Goal: Transaction & Acquisition: Book appointment/travel/reservation

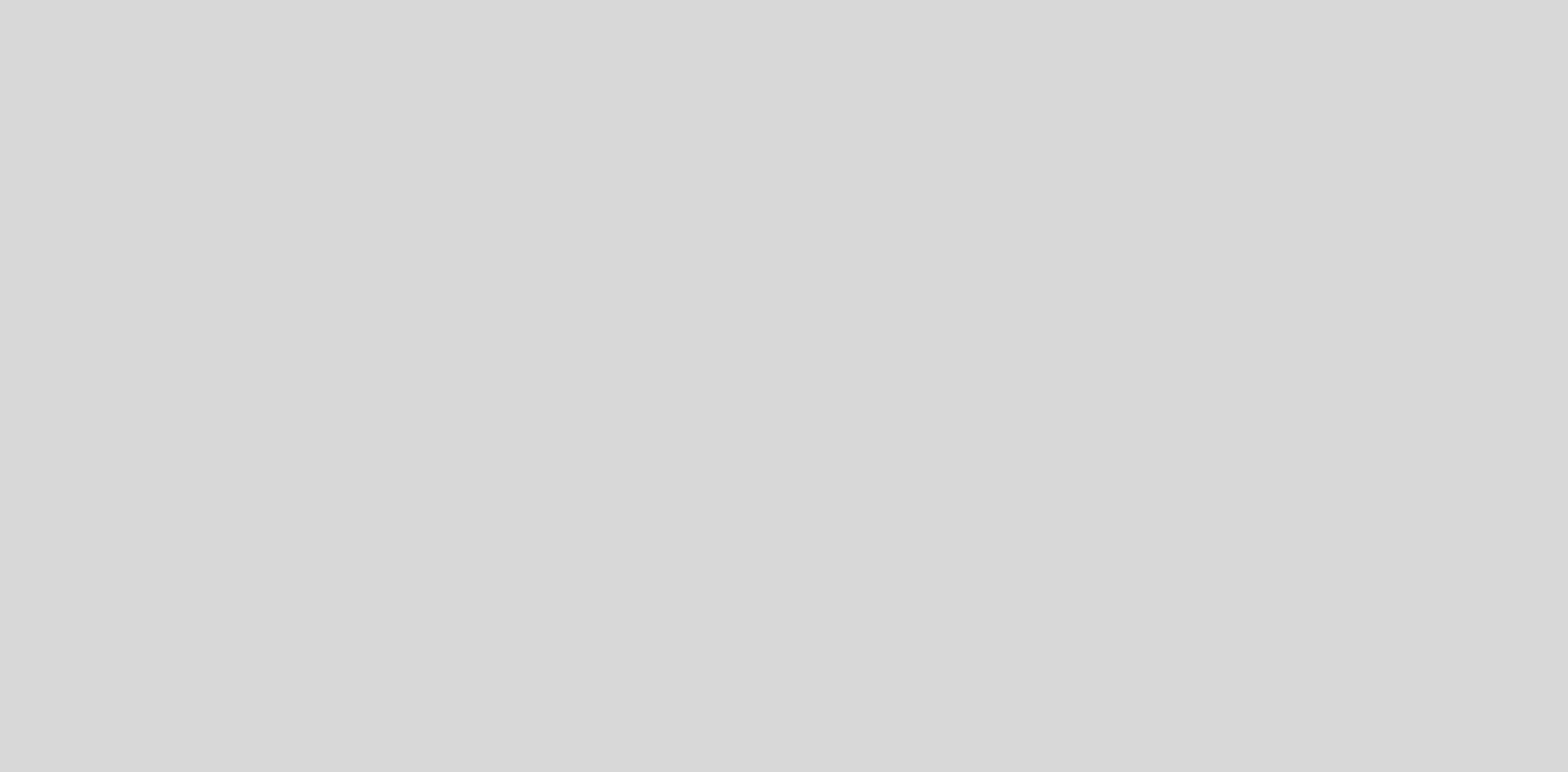
select select "es"
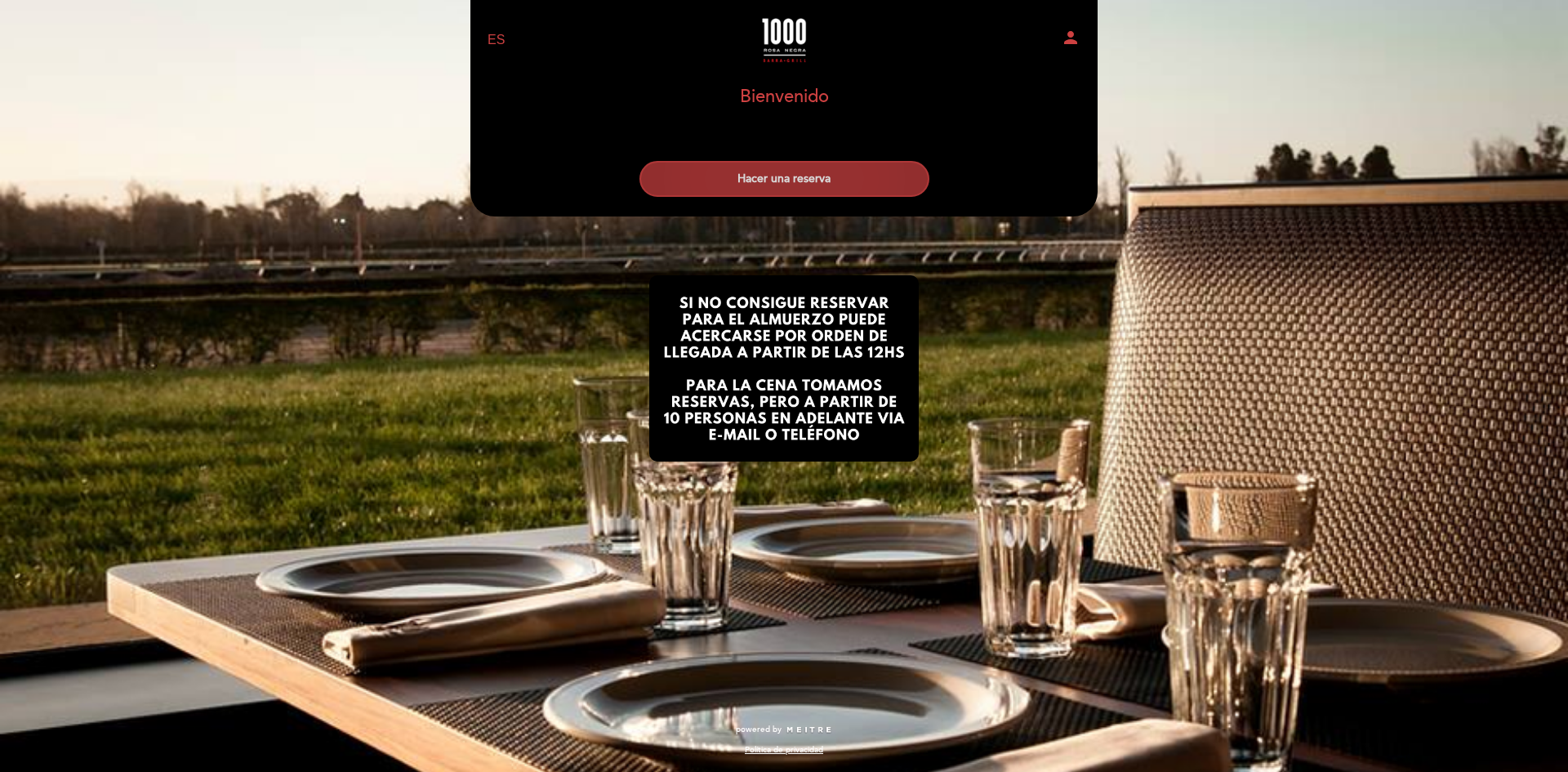
click at [774, 188] on button "Hacer una reserva" at bounding box center [785, 178] width 290 height 36
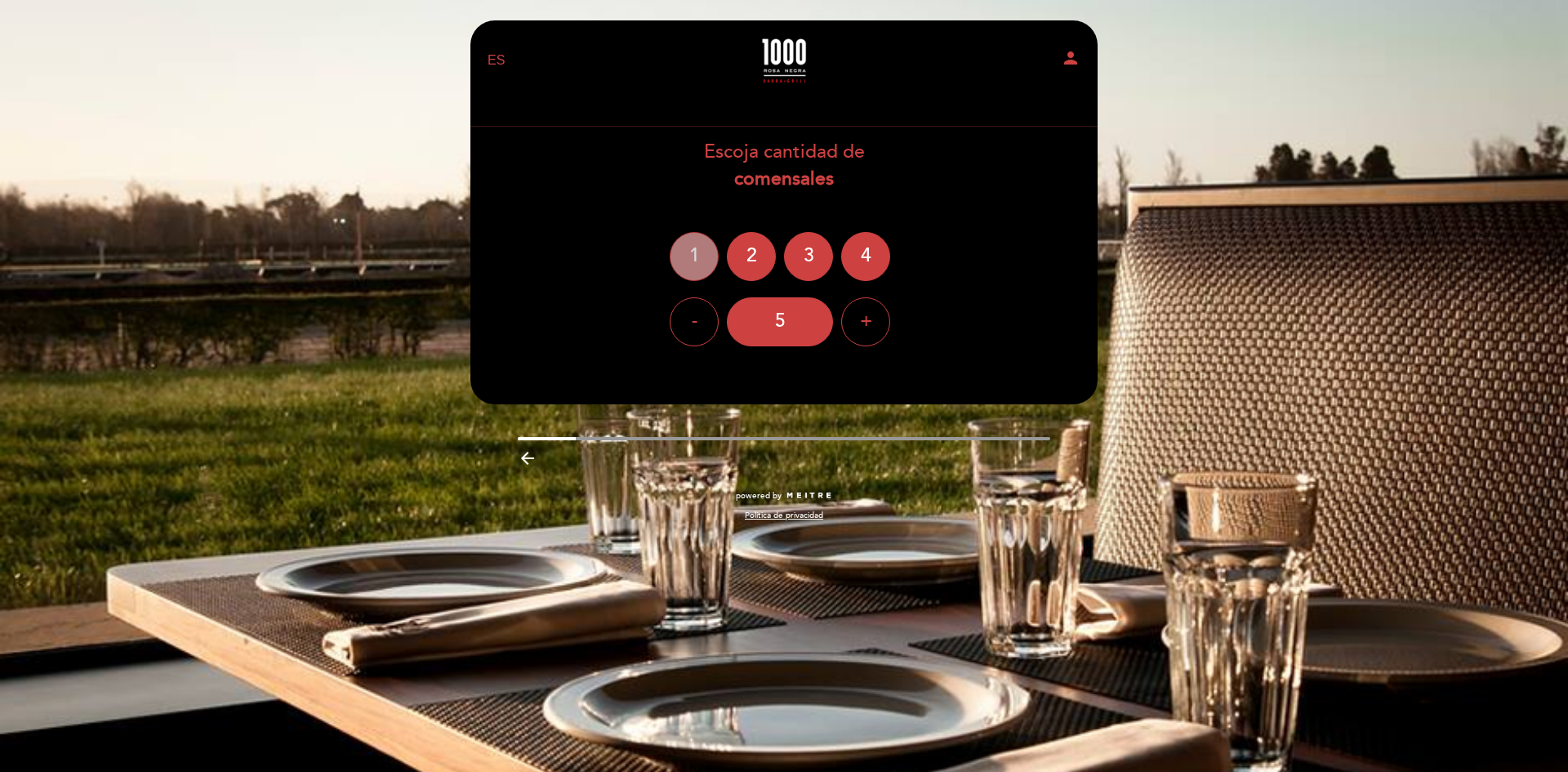
click at [696, 246] on div "1" at bounding box center [694, 256] width 49 height 49
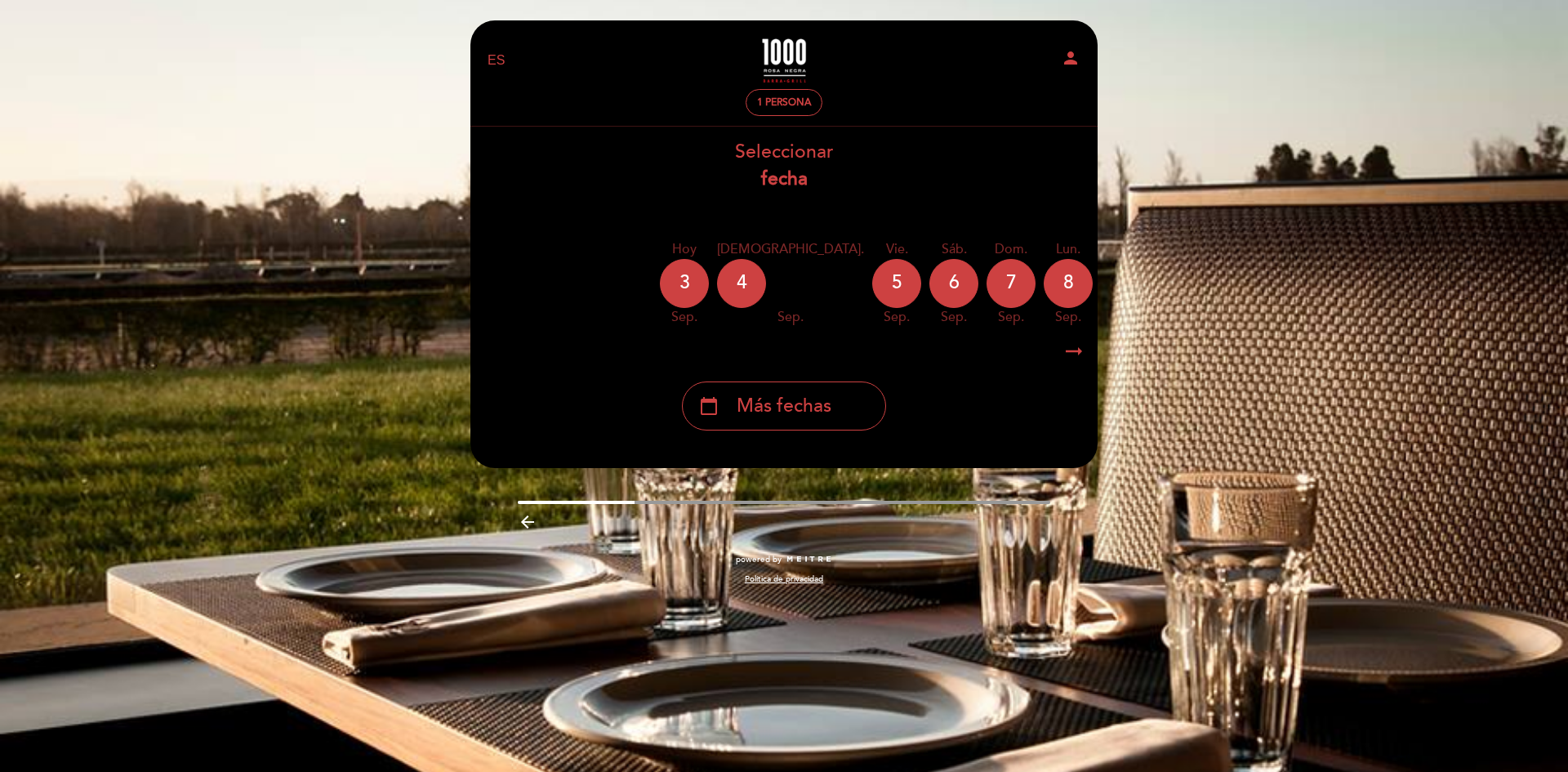
click at [1158, 280] on div "10" at bounding box center [1182, 283] width 49 height 49
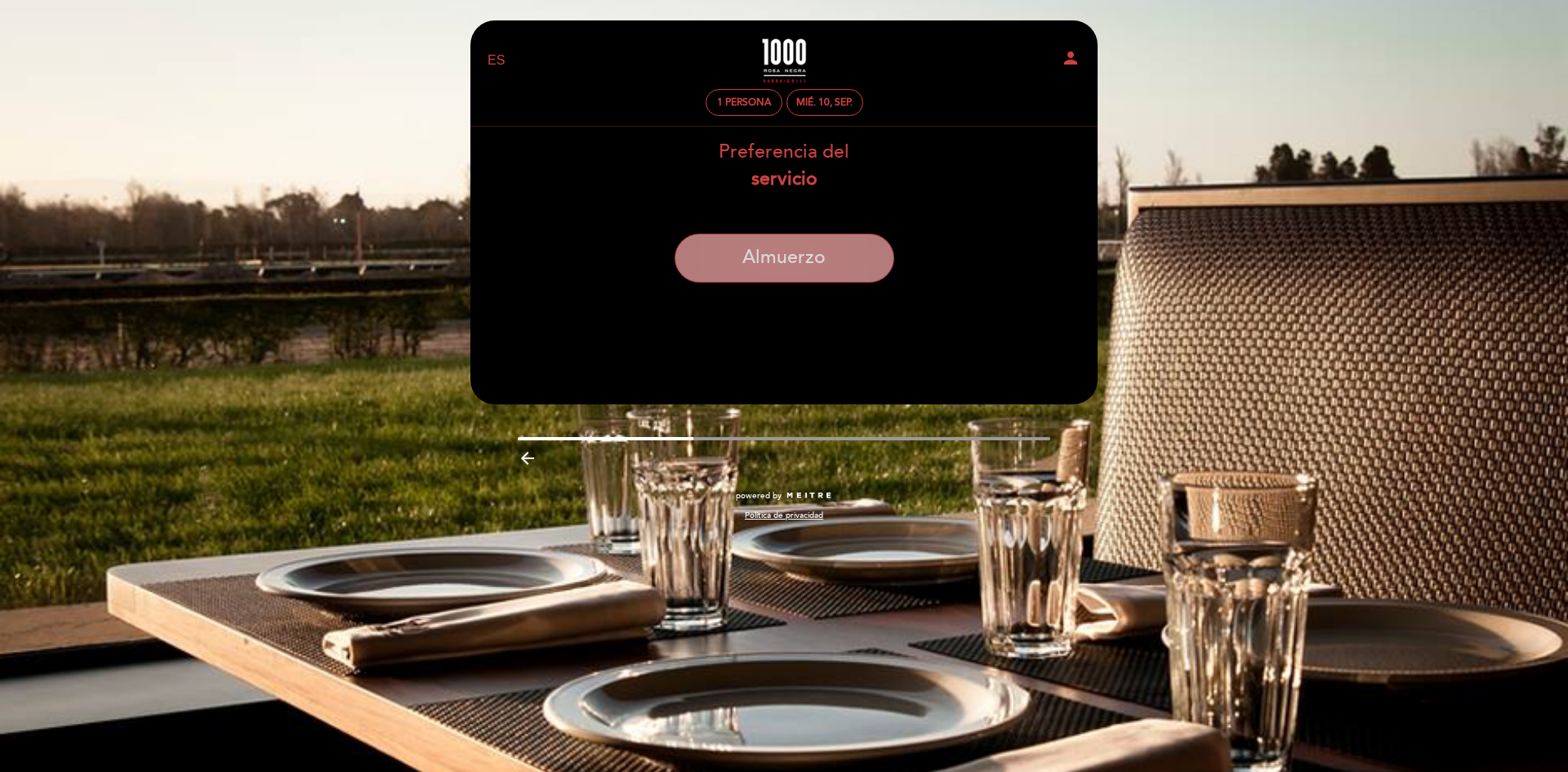
click at [778, 264] on button "Almuerzo" at bounding box center [785, 258] width 220 height 49
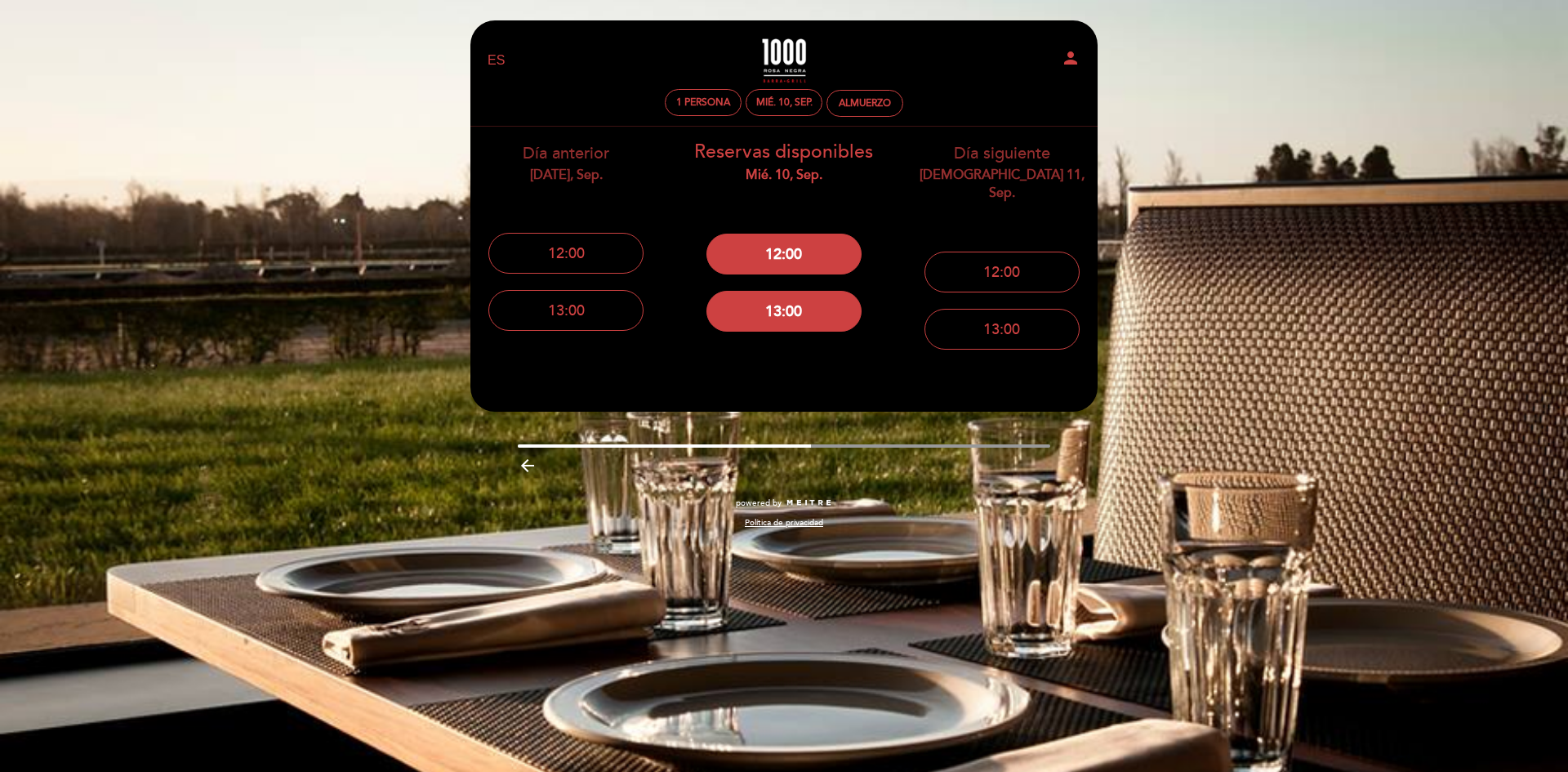
click at [1075, 55] on icon "person" at bounding box center [1070, 57] width 19 height 19
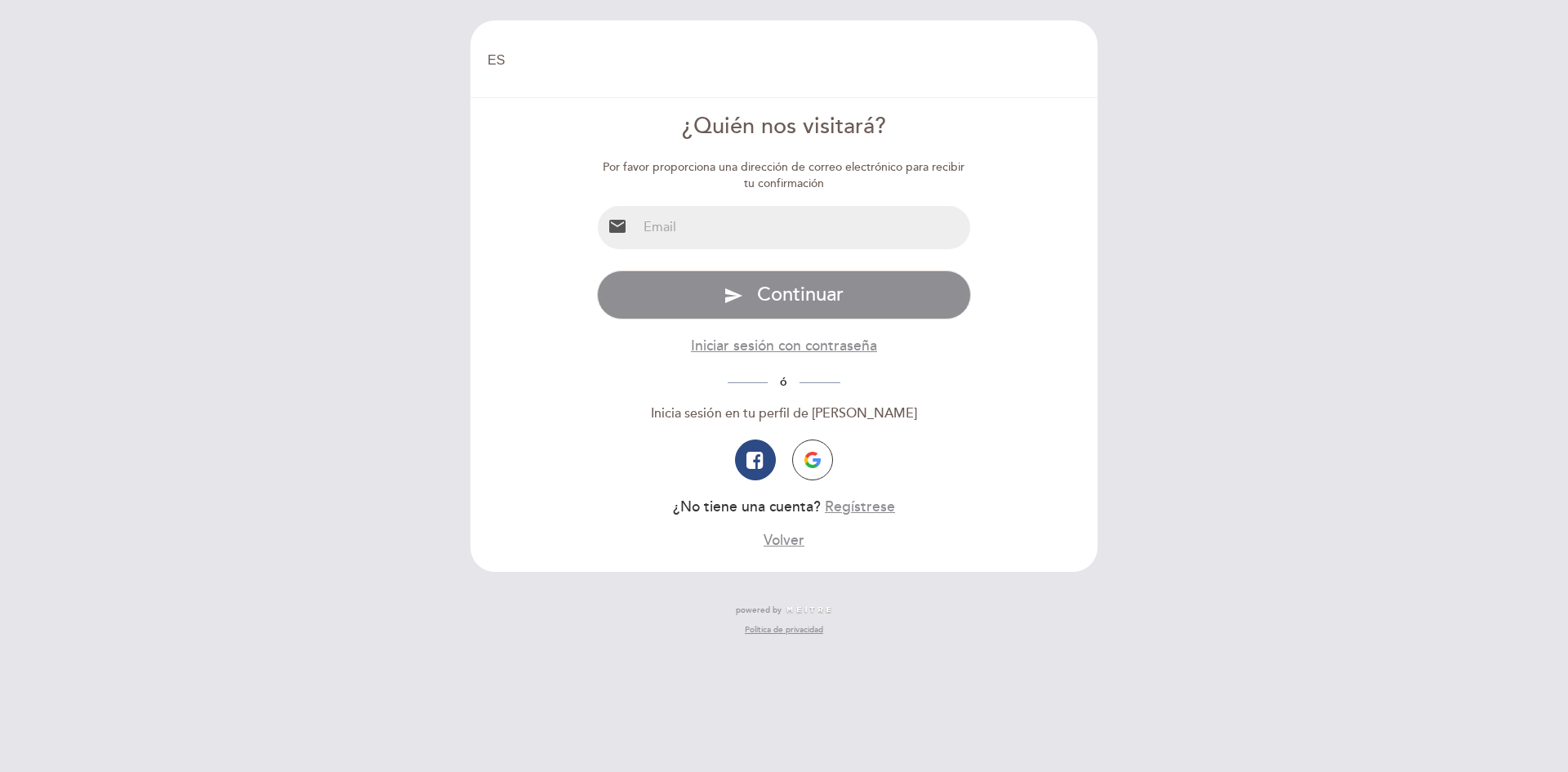
select select "es"
